Goal: Navigation & Orientation: Find specific page/section

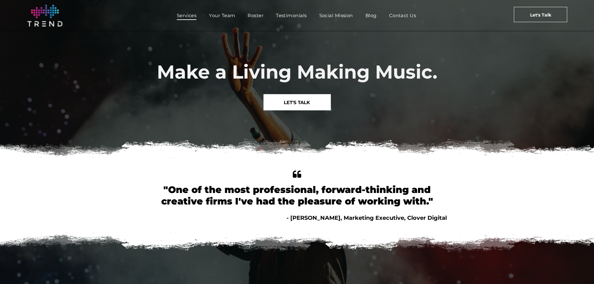
click at [188, 16] on span "Services" at bounding box center [187, 15] width 20 height 9
